Goal: Find specific page/section: Find specific page/section

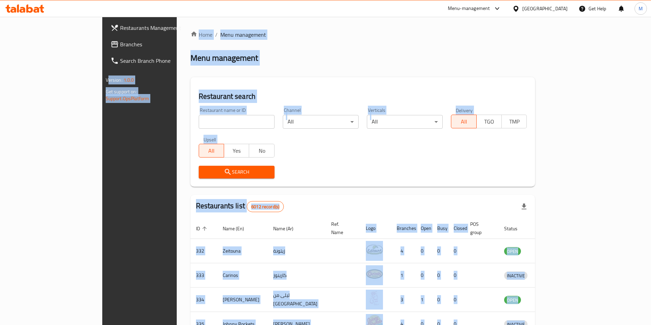
click at [199, 122] on input "search" at bounding box center [237, 122] width 76 height 14
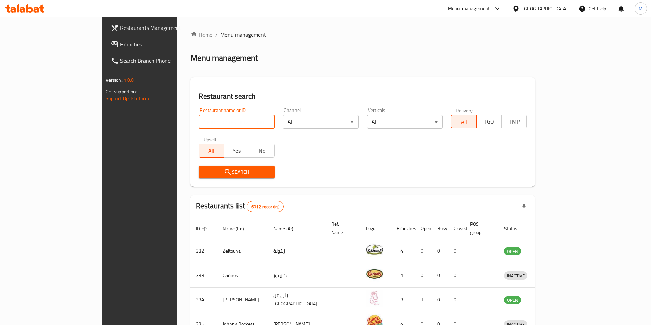
paste input "[PERSON_NAME] and the Juice Janabiya"
click button "Search" at bounding box center [237, 172] width 76 height 13
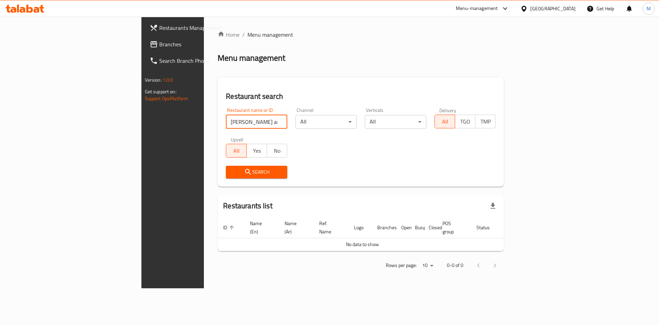
click button "Search" at bounding box center [256, 172] width 61 height 13
type input "[PERSON_NAME]"
click button "Search" at bounding box center [256, 172] width 61 height 13
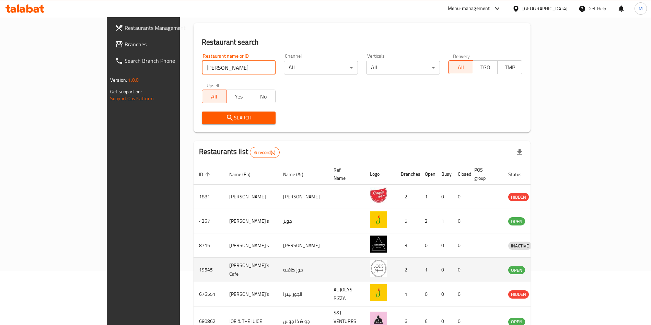
scroll to position [90, 0]
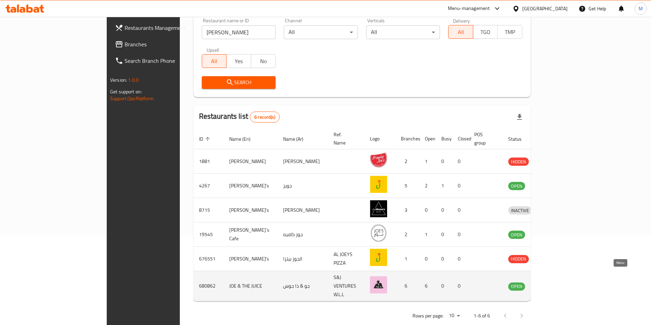
click at [558, 282] on link "enhanced table" at bounding box center [552, 286] width 13 height 8
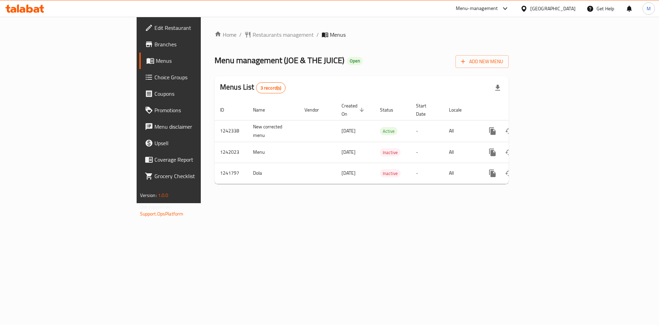
click at [155, 43] on span "Branches" at bounding box center [198, 44] width 87 height 8
